Goal: Task Accomplishment & Management: Manage account settings

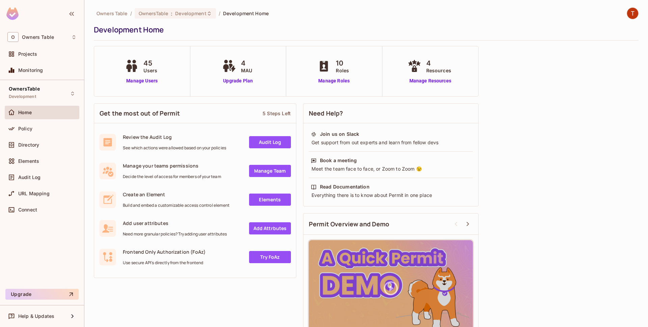
click at [637, 10] on img at bounding box center [632, 13] width 11 height 11
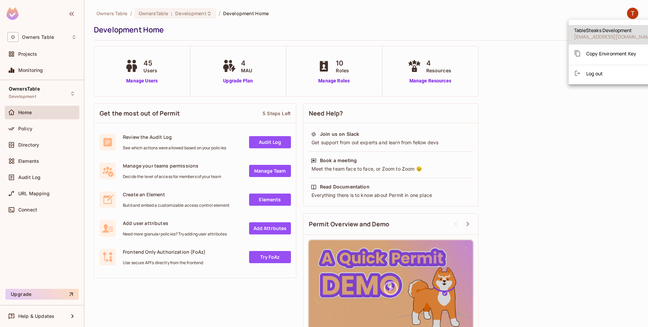
click at [598, 71] on span "Log out" at bounding box center [594, 73] width 17 height 6
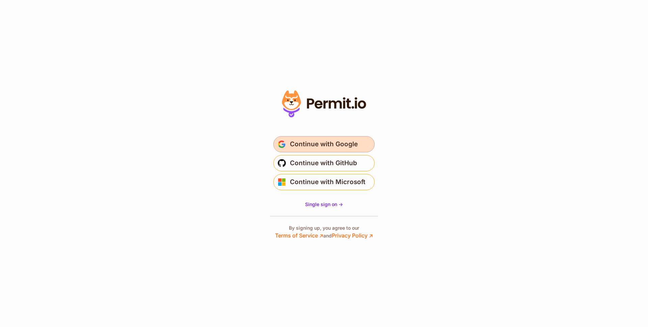
click at [345, 150] on button "Continue with Google" at bounding box center [323, 144] width 101 height 16
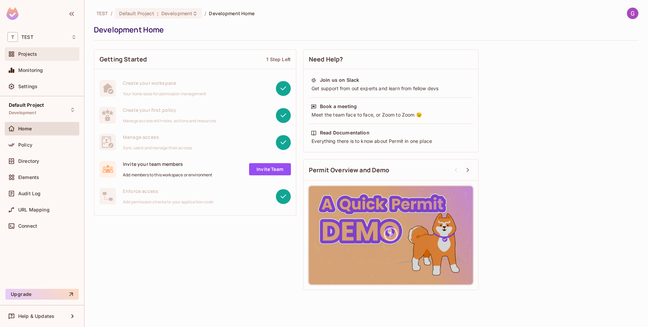
click at [54, 53] on div "Projects" at bounding box center [47, 53] width 58 height 5
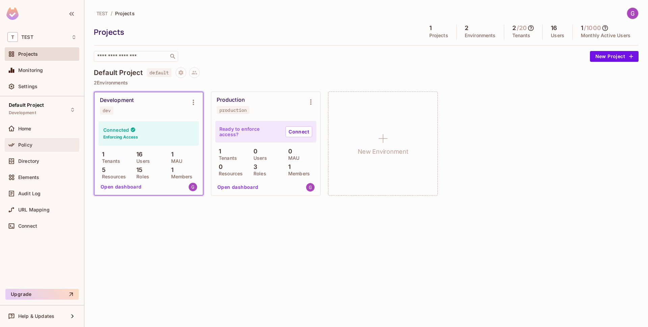
click at [51, 141] on div "Policy" at bounding box center [41, 145] width 69 height 8
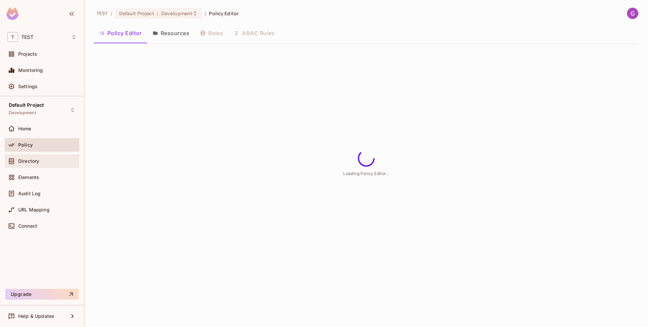
click at [58, 160] on div "Directory" at bounding box center [47, 160] width 58 height 5
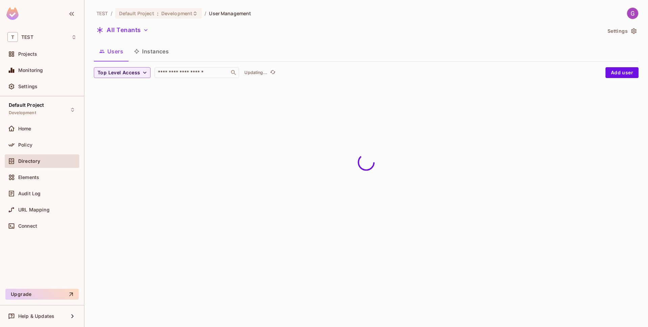
click at [158, 52] on button "Instances" at bounding box center [152, 51] width 46 height 17
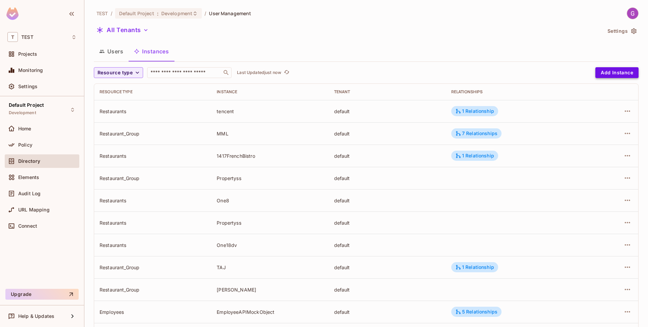
click at [615, 77] on button "Add Instance" at bounding box center [616, 72] width 43 height 11
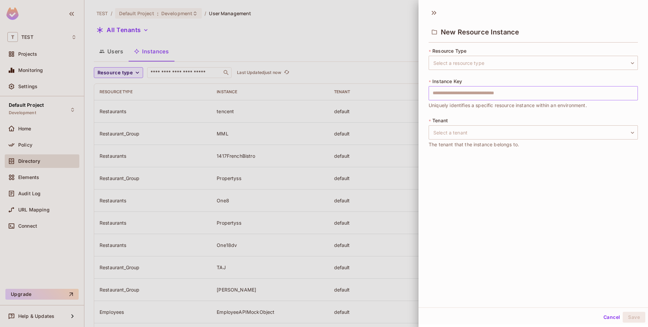
click at [512, 93] on input "text" at bounding box center [533, 93] width 209 height 14
type input "**********"
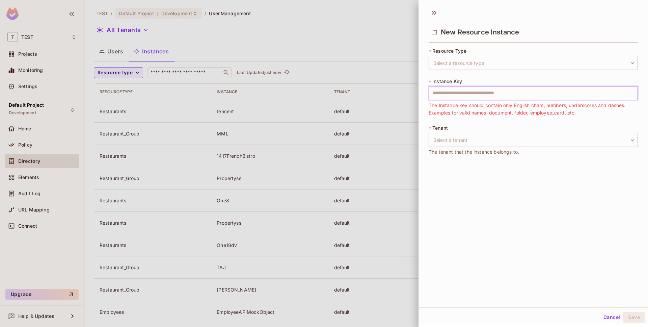
type input "*"
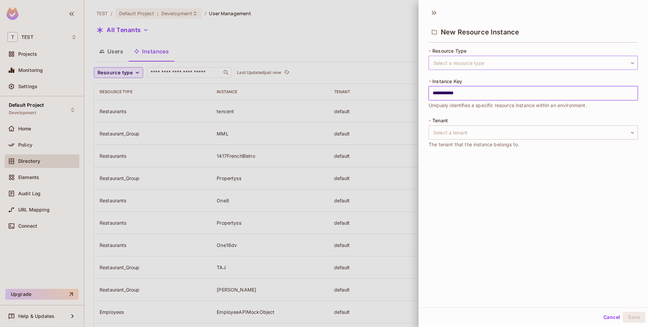
type input "**********"
click at [525, 67] on body "T TEST Projects Monitoring Settings Default Project Development Home Policy Dir…" at bounding box center [324, 163] width 648 height 327
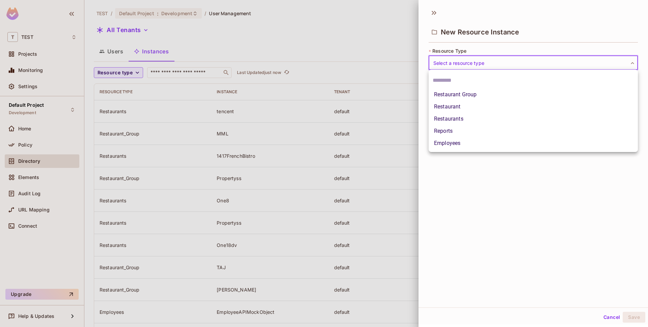
click at [531, 135] on li "Reports" at bounding box center [533, 131] width 209 height 12
type input "*******"
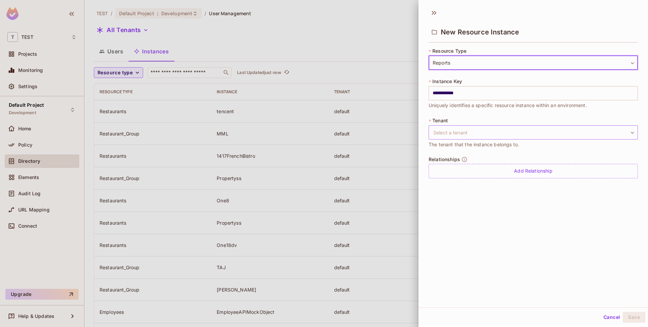
click at [485, 134] on body "T TEST Projects Monitoring Settings Default Project Development Home Policy Dir…" at bounding box center [324, 163] width 648 height 327
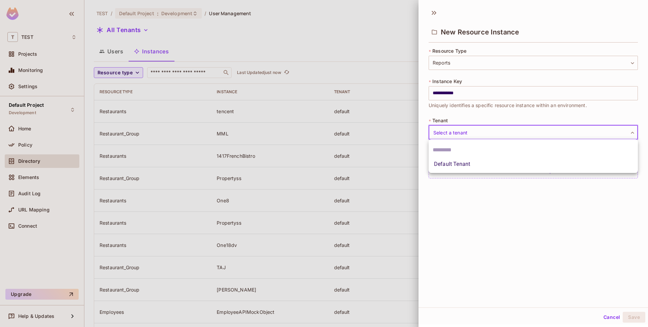
click at [488, 165] on li "Default Tenant" at bounding box center [533, 164] width 209 height 12
type input "*******"
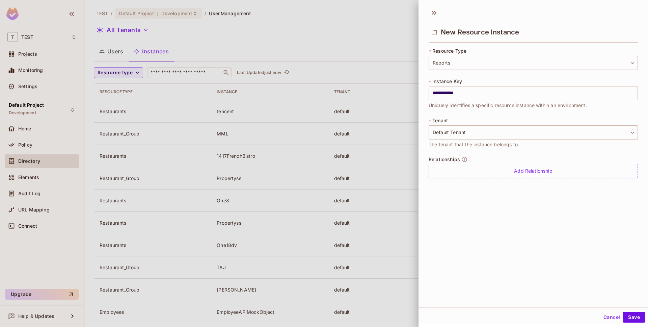
click at [496, 166] on div "Add Relationship" at bounding box center [533, 171] width 209 height 15
click at [635, 174] on button "button" at bounding box center [630, 172] width 12 height 12
click at [641, 318] on button "Save" at bounding box center [634, 317] width 23 height 11
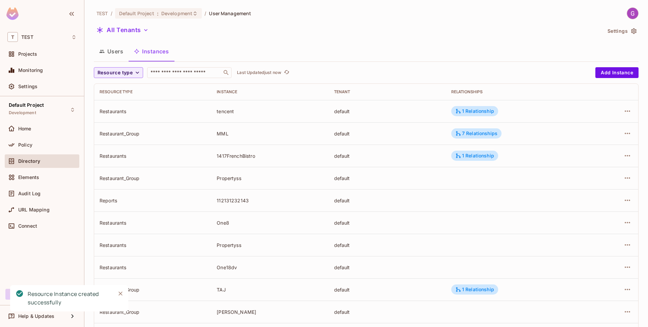
click at [633, 200] on td at bounding box center [613, 200] width 50 height 22
click at [628, 204] on icon "button" at bounding box center [627, 200] width 8 height 8
click at [608, 231] on li "Edit Attributes" at bounding box center [584, 230] width 85 height 15
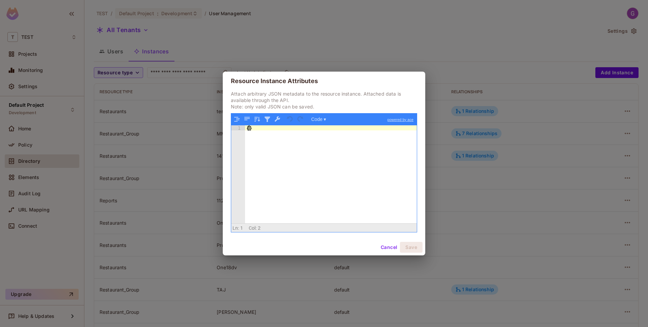
click at [250, 129] on div "{ }" at bounding box center [331, 179] width 172 height 108
click at [326, 119] on button "Code ▾" at bounding box center [319, 119] width 20 height 9
click at [326, 119] on div "Code Tree" at bounding box center [318, 119] width 19 height 8
click at [293, 141] on div "{ displ }" at bounding box center [331, 179] width 172 height 108
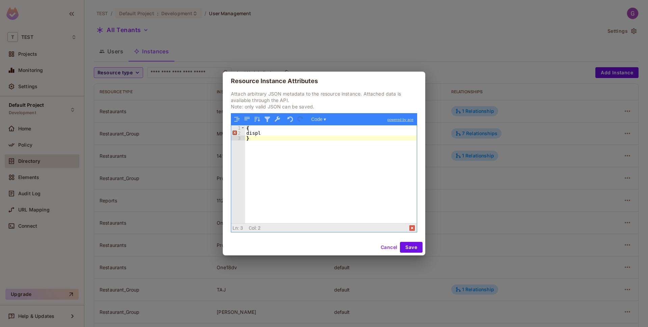
click at [297, 138] on div "{ displ }" at bounding box center [331, 179] width 172 height 108
click at [298, 134] on div "{ displ }" at bounding box center [331, 179] width 172 height 108
click at [247, 121] on button "button" at bounding box center [247, 119] width 9 height 9
click at [298, 140] on div "{ "display_name" : "[PERSON_NAME]" , }" at bounding box center [331, 179] width 172 height 108
click at [247, 116] on button "button" at bounding box center [247, 119] width 9 height 9
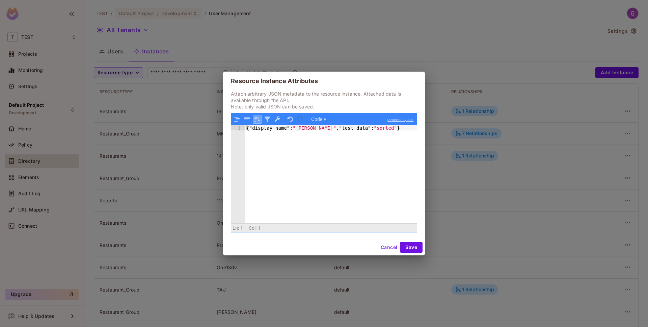
click at [258, 117] on button "button" at bounding box center [257, 119] width 9 height 9
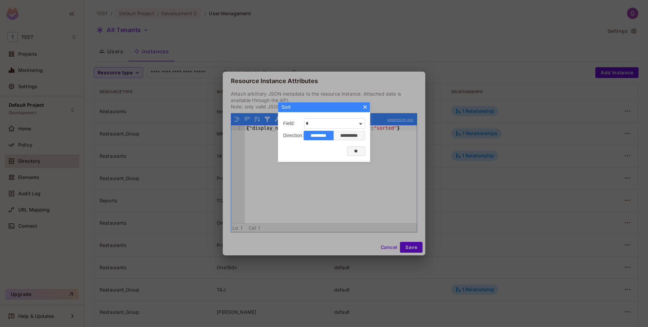
click at [363, 146] on td "**" at bounding box center [324, 149] width 82 height 16
click at [368, 106] on button "×" at bounding box center [364, 106] width 5 height 5
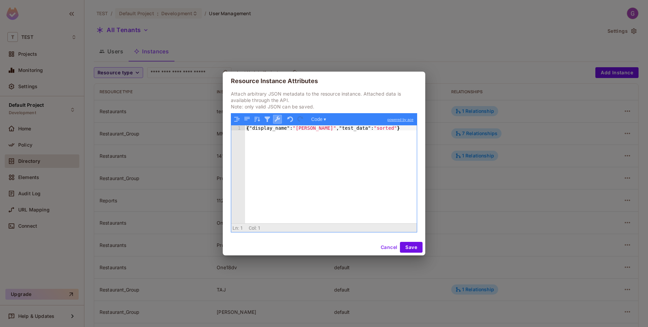
click at [278, 120] on button "button" at bounding box center [277, 119] width 9 height 9
click at [247, 120] on button "button" at bounding box center [247, 119] width 9 height 9
click at [234, 119] on button "button" at bounding box center [237, 119] width 9 height 9
click at [414, 245] on button "Save" at bounding box center [411, 247] width 23 height 11
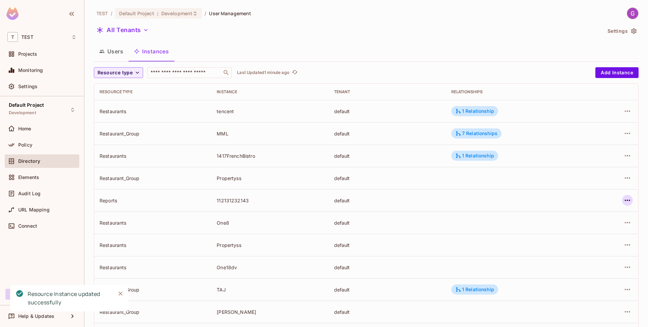
click at [628, 200] on icon "button" at bounding box center [627, 200] width 8 height 8
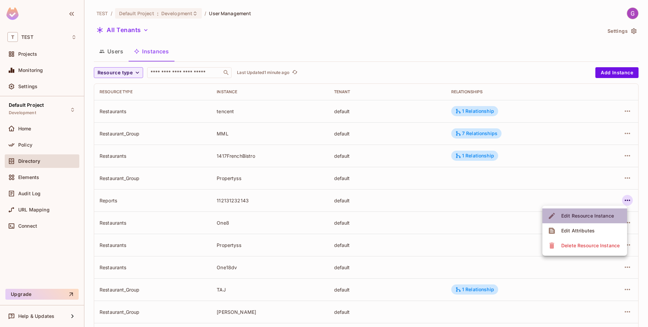
click at [607, 219] on div "Edit Resource Instance" at bounding box center [587, 215] width 53 height 7
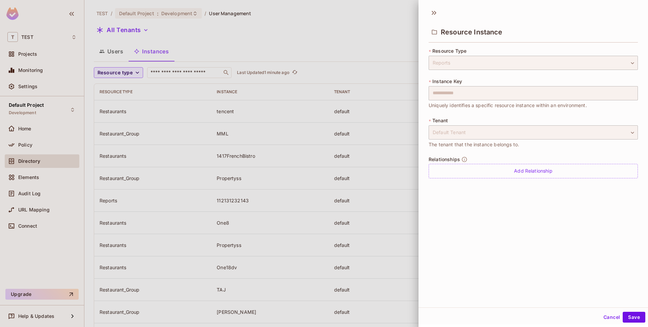
click at [602, 313] on button "Cancel" at bounding box center [612, 317] width 22 height 11
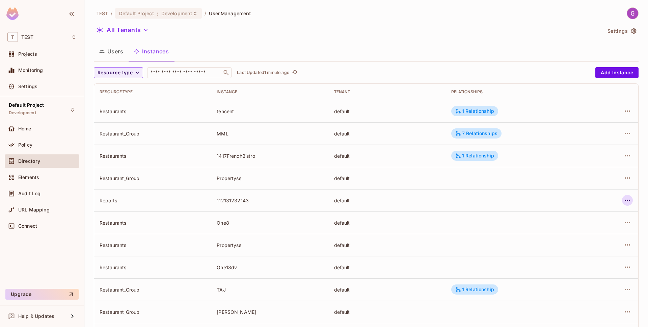
click at [628, 201] on icon "button" at bounding box center [627, 200] width 8 height 8
click at [604, 216] on div "Edit Resource Instance" at bounding box center [587, 215] width 53 height 7
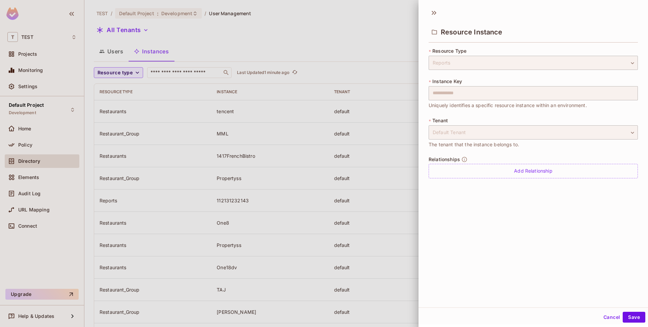
click at [614, 317] on button "Cancel" at bounding box center [612, 317] width 22 height 11
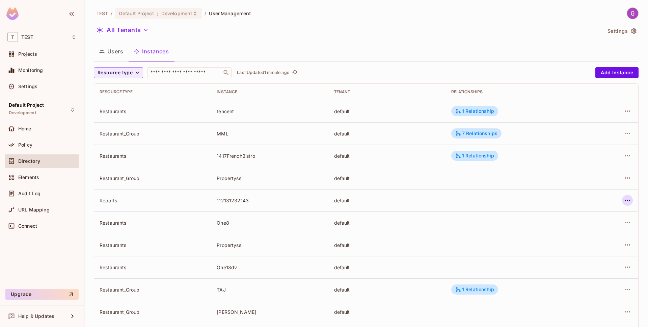
click at [630, 198] on icon "button" at bounding box center [627, 200] width 8 height 8
click at [614, 231] on li "Edit Attributes" at bounding box center [584, 230] width 85 height 15
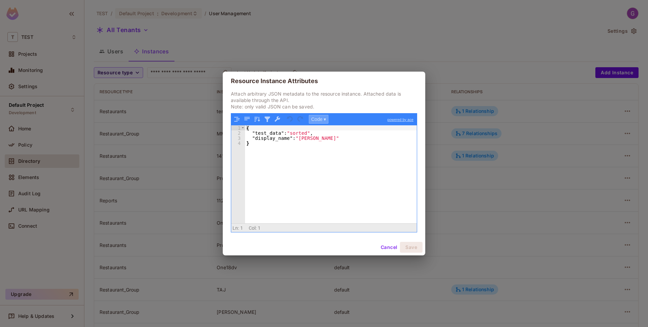
click at [315, 117] on button "Code ▾" at bounding box center [319, 119] width 20 height 9
click at [324, 137] on div "Tree" at bounding box center [329, 137] width 40 height 8
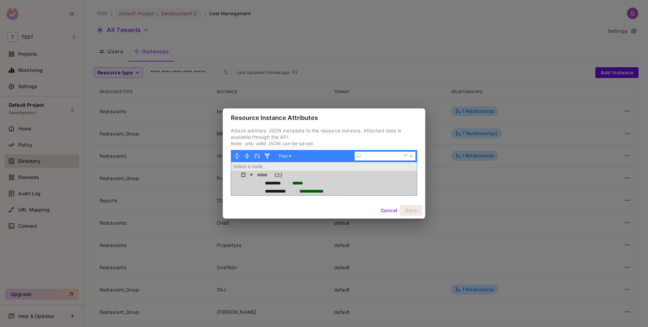
click at [243, 174] on button "button" at bounding box center [243, 175] width 8 height 8
click at [243, 174] on div "Type Auto Array Object String Sort Transform" at bounding box center [243, 174] width 7 height 7
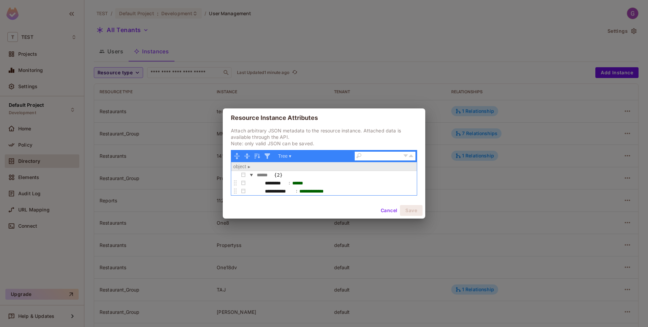
click at [256, 203] on div "Cancel Save" at bounding box center [324, 210] width 202 height 16
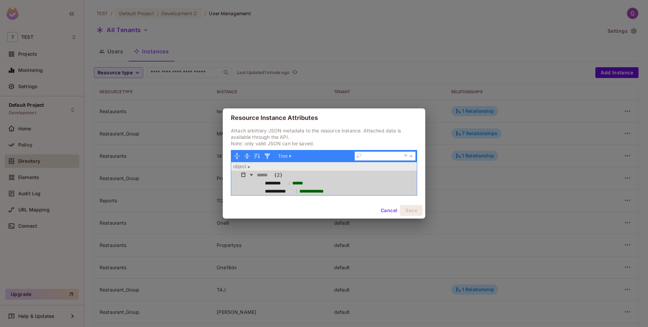
click at [247, 177] on button "button" at bounding box center [243, 175] width 8 height 8
click at [256, 201] on div "Transform" at bounding box center [260, 200] width 40 height 8
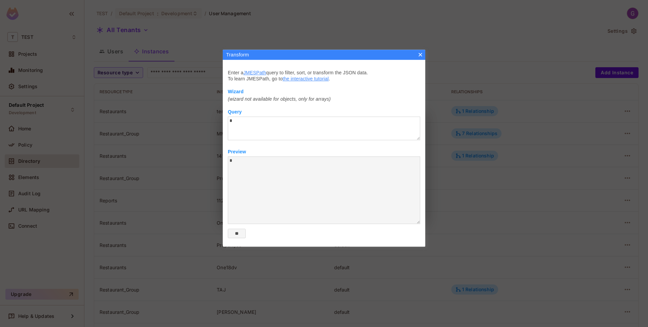
type textarea "**********"
click at [420, 57] on button "×" at bounding box center [420, 54] width 5 height 5
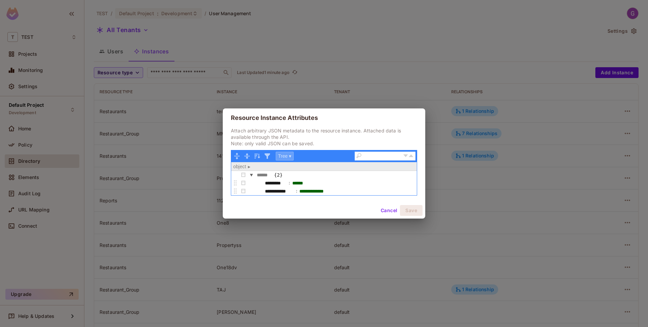
click at [284, 155] on button "Tree ▾" at bounding box center [285, 156] width 18 height 9
click at [291, 168] on div "Code" at bounding box center [296, 165] width 40 height 8
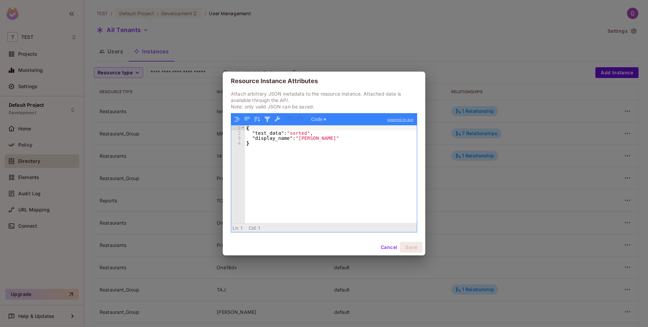
click at [388, 243] on button "Cancel" at bounding box center [389, 247] width 22 height 11
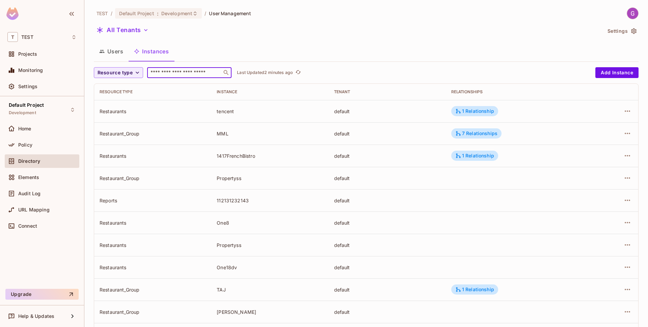
click at [170, 73] on input "text" at bounding box center [184, 72] width 71 height 7
type input "****"
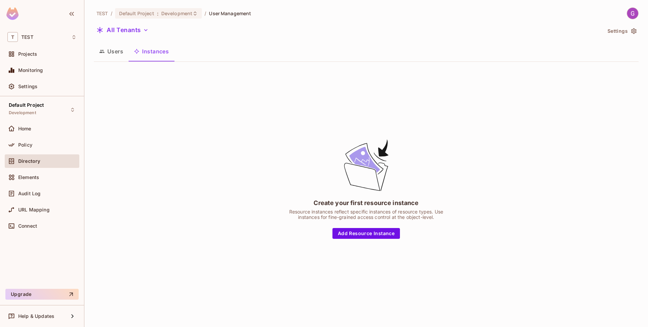
drag, startPoint x: 154, startPoint y: 57, endPoint x: 130, endPoint y: 52, distance: 24.8
click at [152, 56] on button "Instances" at bounding box center [152, 51] width 46 height 17
drag, startPoint x: 129, startPoint y: 52, endPoint x: 131, endPoint y: 56, distance: 3.8
click at [130, 54] on button "Instances" at bounding box center [152, 51] width 46 height 17
click at [113, 54] on button "Users" at bounding box center [111, 51] width 35 height 17
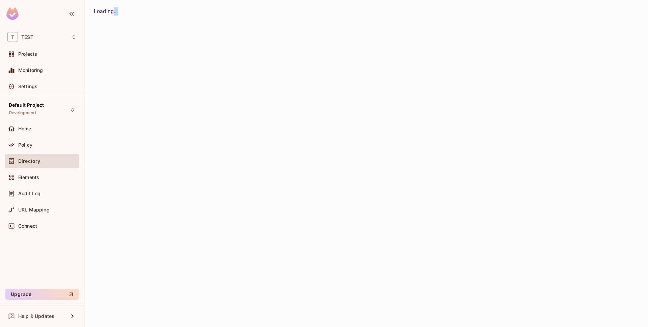
click at [113, 55] on div "TEST / Default Project : Development / User Management All Tenants Settings Use…" at bounding box center [366, 163] width 564 height 327
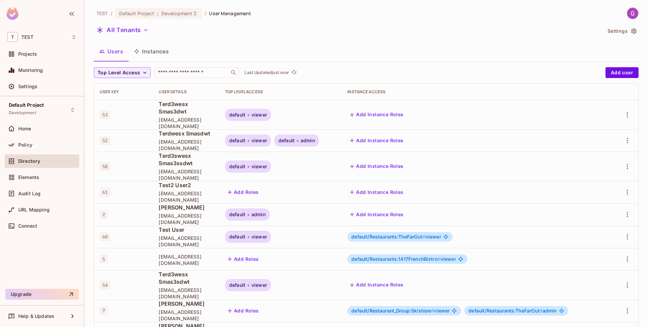
click at [113, 55] on button "Users" at bounding box center [111, 51] width 35 height 17
click at [148, 55] on button "Instances" at bounding box center [152, 51] width 46 height 17
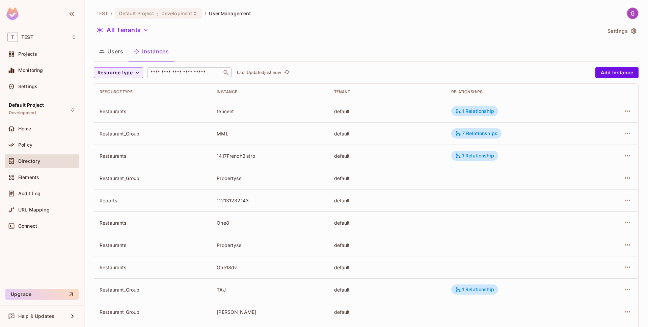
click at [166, 69] on div "​" at bounding box center [189, 72] width 84 height 11
type input "**"
